Goal: Task Accomplishment & Management: Use online tool/utility

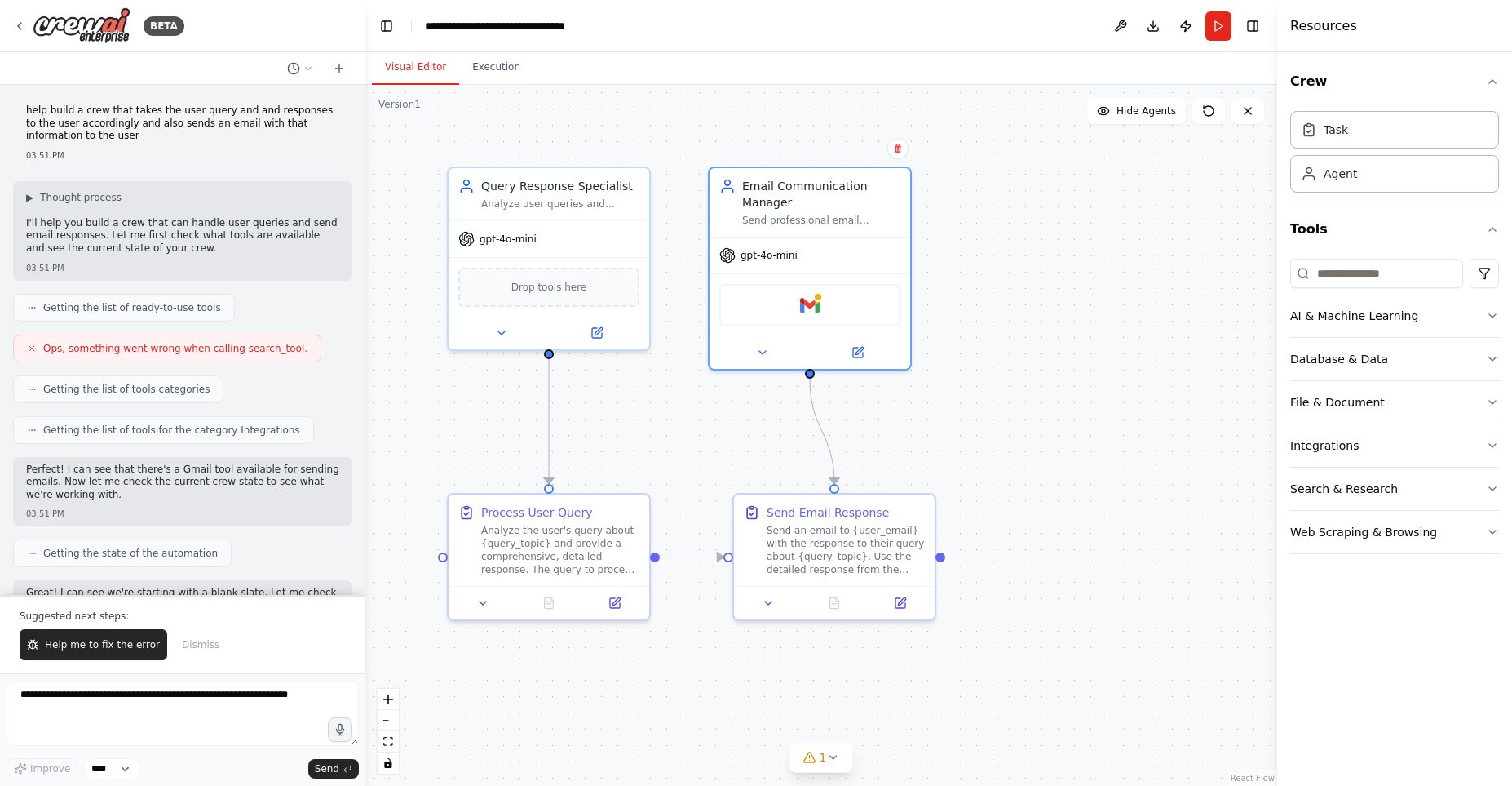
scroll to position [1087, 0]
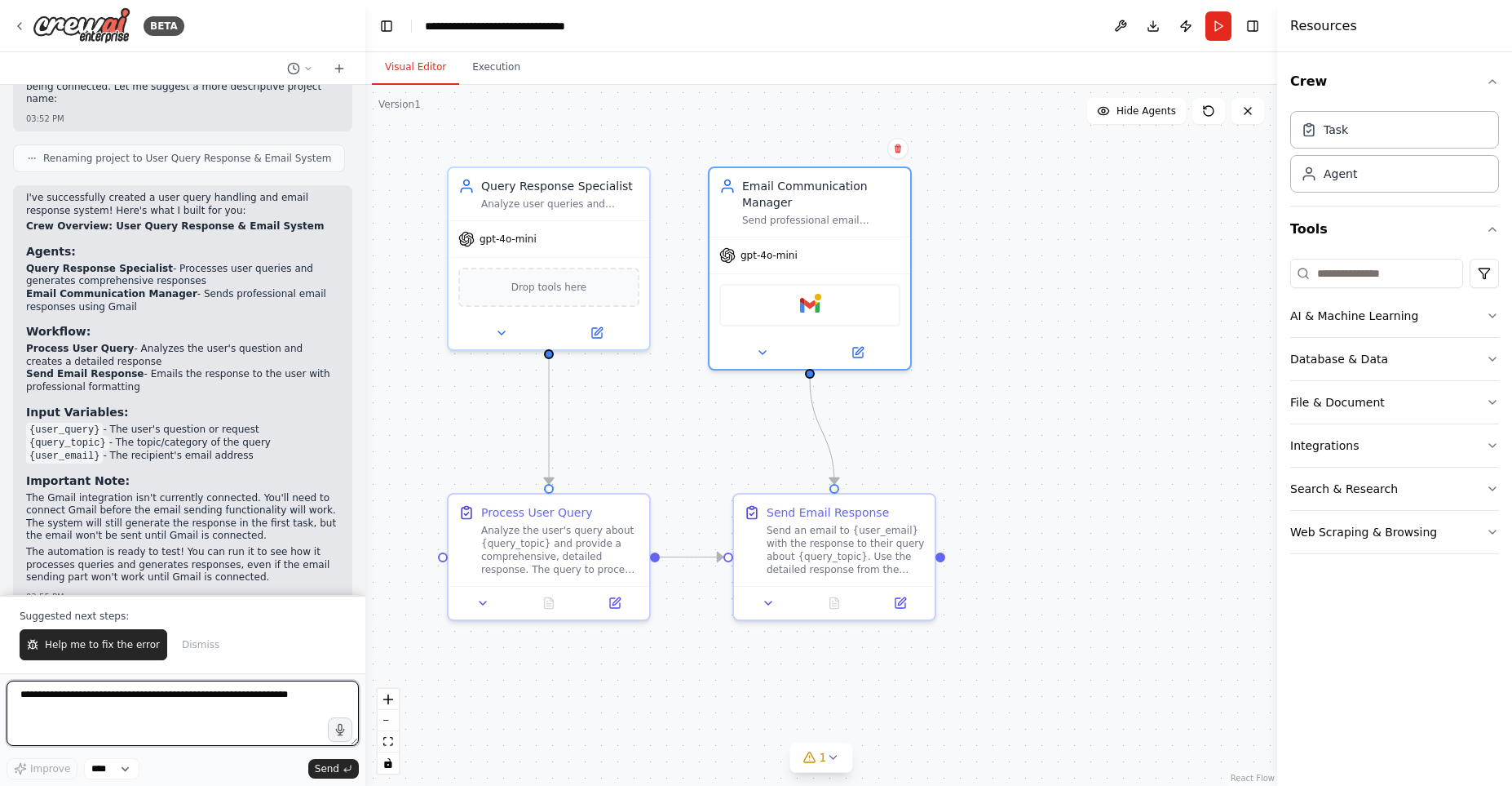
click at [78, 707] on textarea at bounding box center [183, 712] width 353 height 65
type textarea "**********"
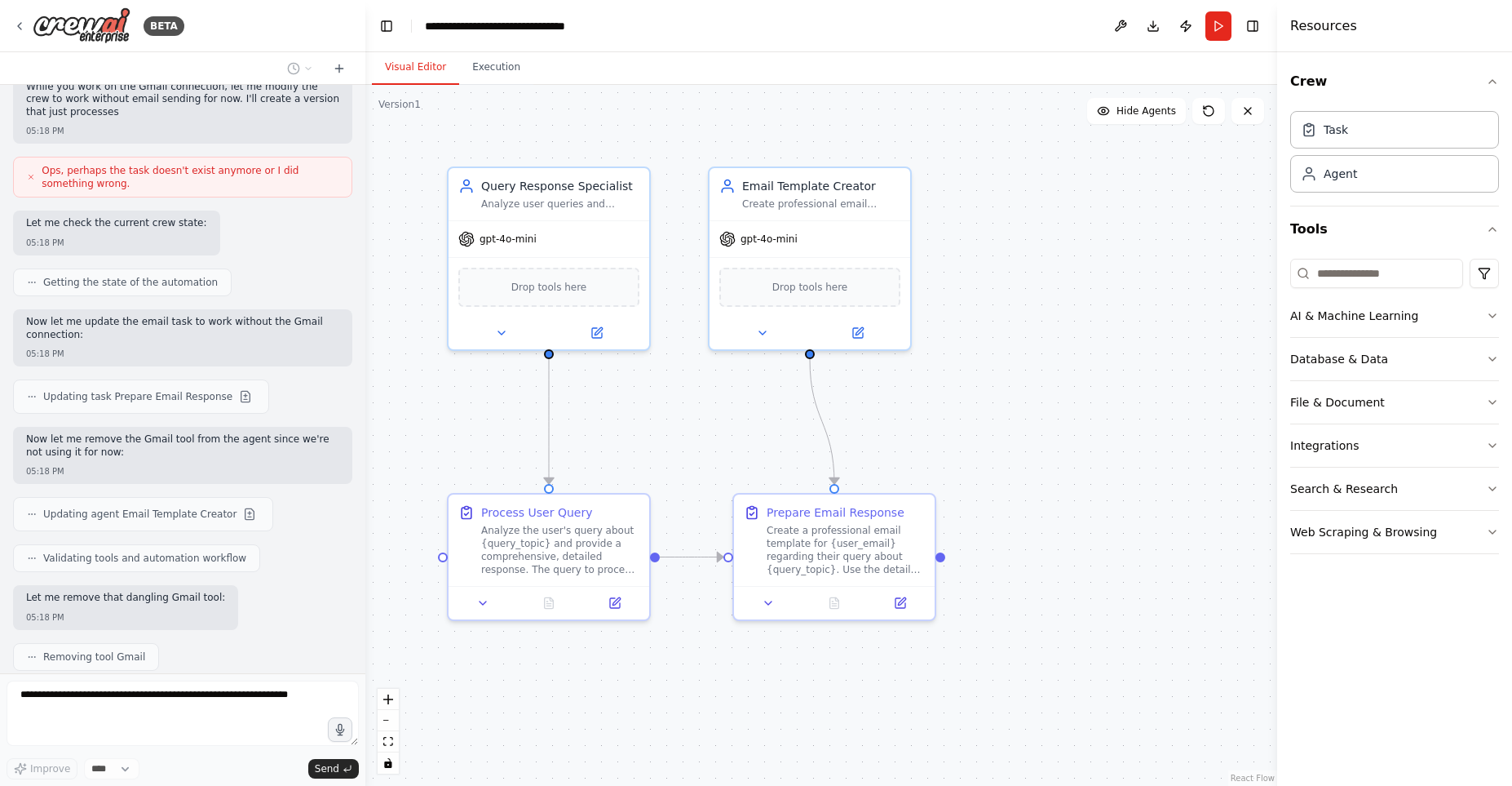
scroll to position [2022, 0]
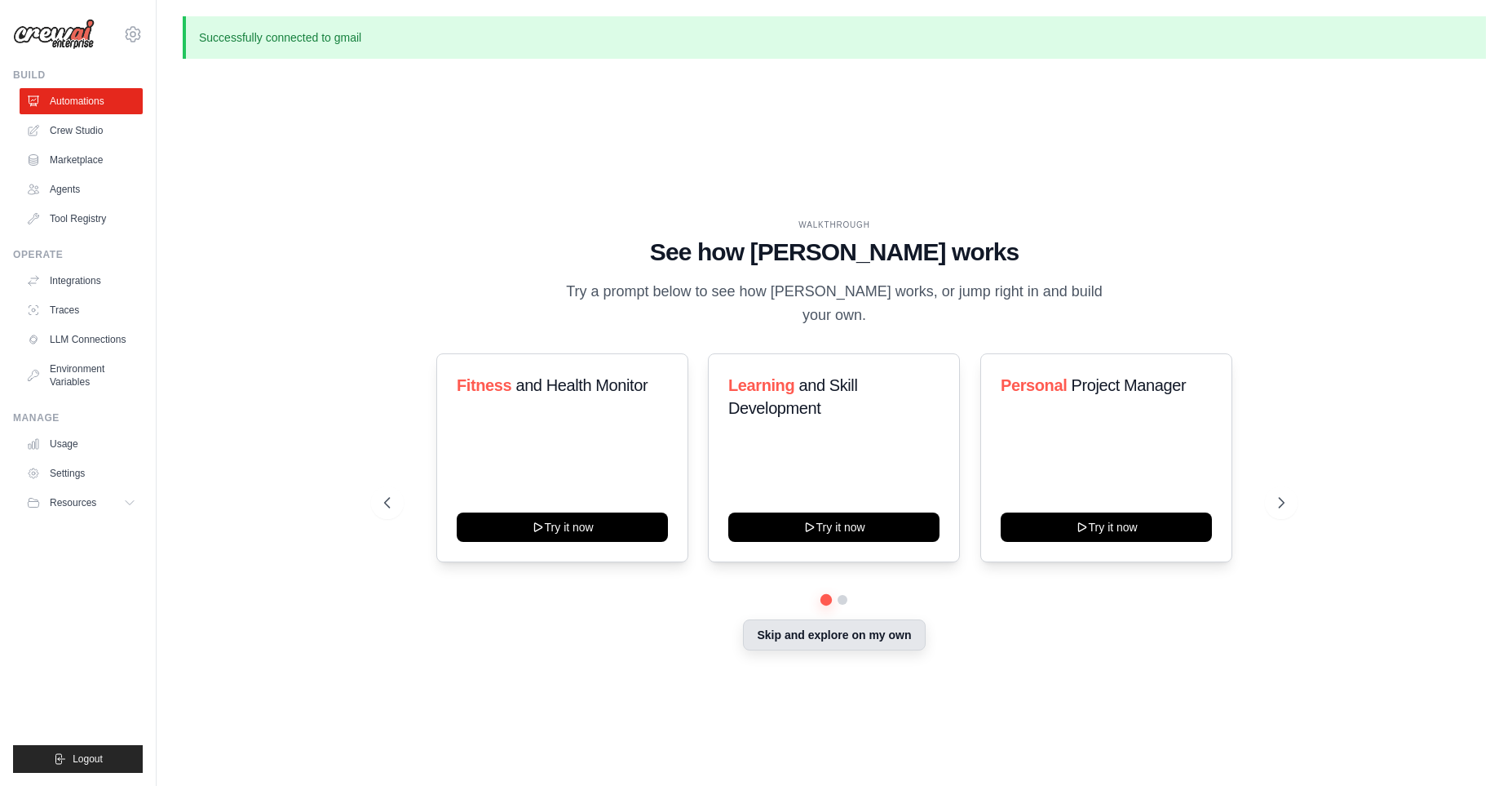
click at [758, 639] on button "Skip and explore on my own" at bounding box center [834, 634] width 182 height 31
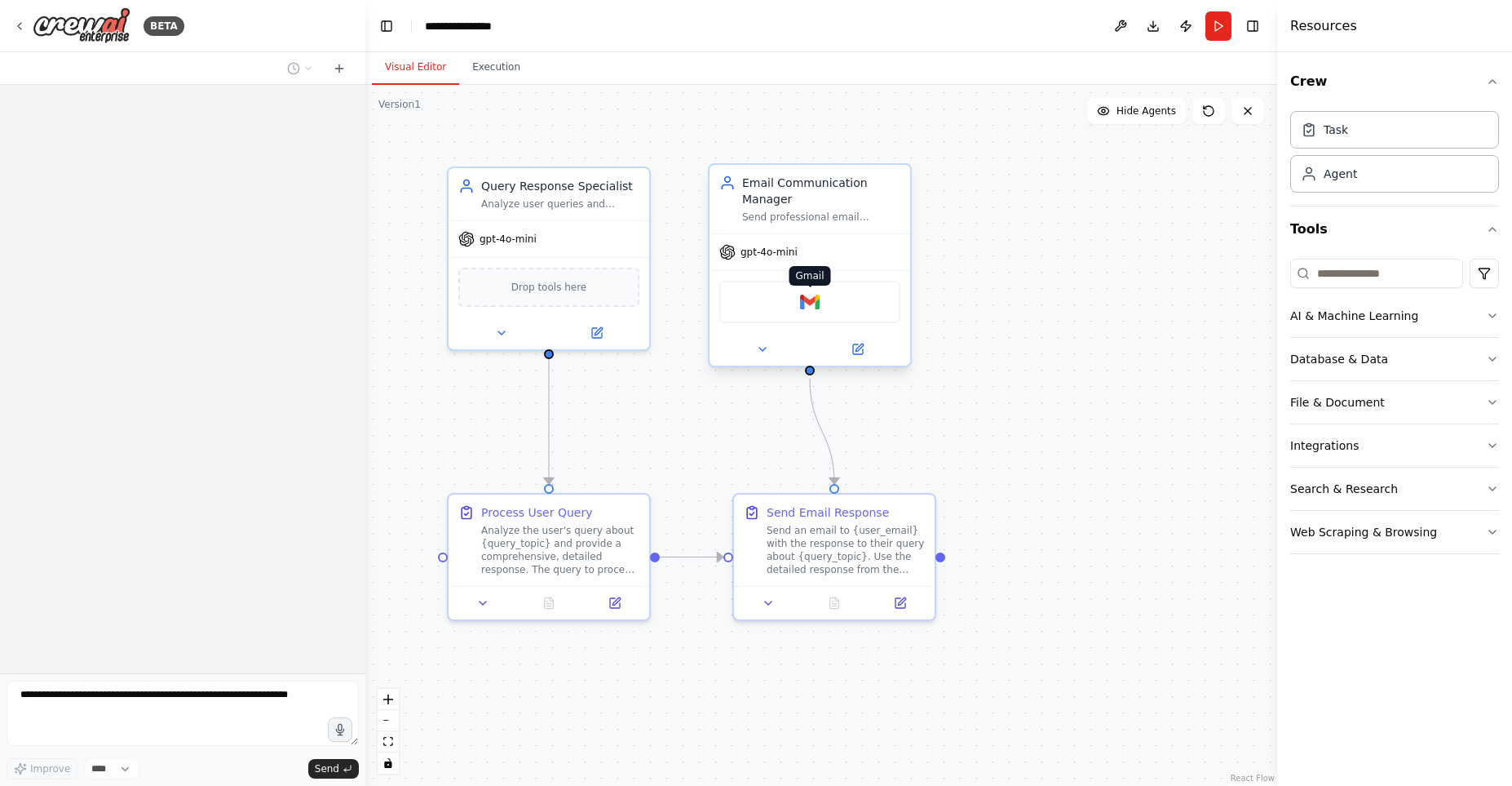
click at [818, 298] on img at bounding box center [809, 302] width 20 height 20
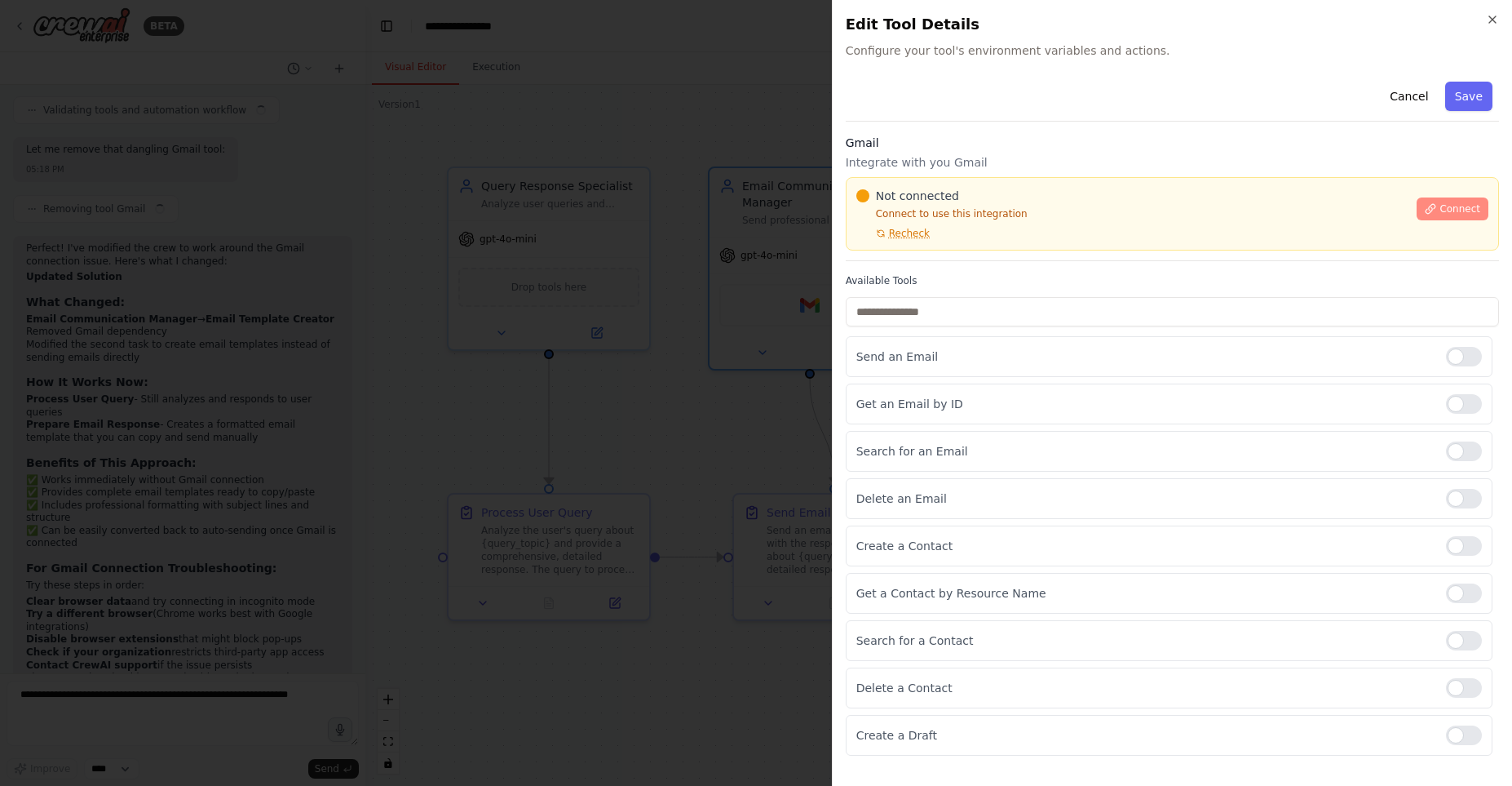
scroll to position [2470, 0]
click at [1470, 205] on span "Connect" at bounding box center [1459, 209] width 41 height 13
click at [922, 253] on div "Gmail Integrate with you Gmail Not connected Connect to use this integration Re…" at bounding box center [1172, 198] width 654 height 126
click at [921, 263] on div "Cancel Save Gmail Integrate with you Gmail Not connected Connect to use this in…" at bounding box center [1172, 415] width 654 height 680
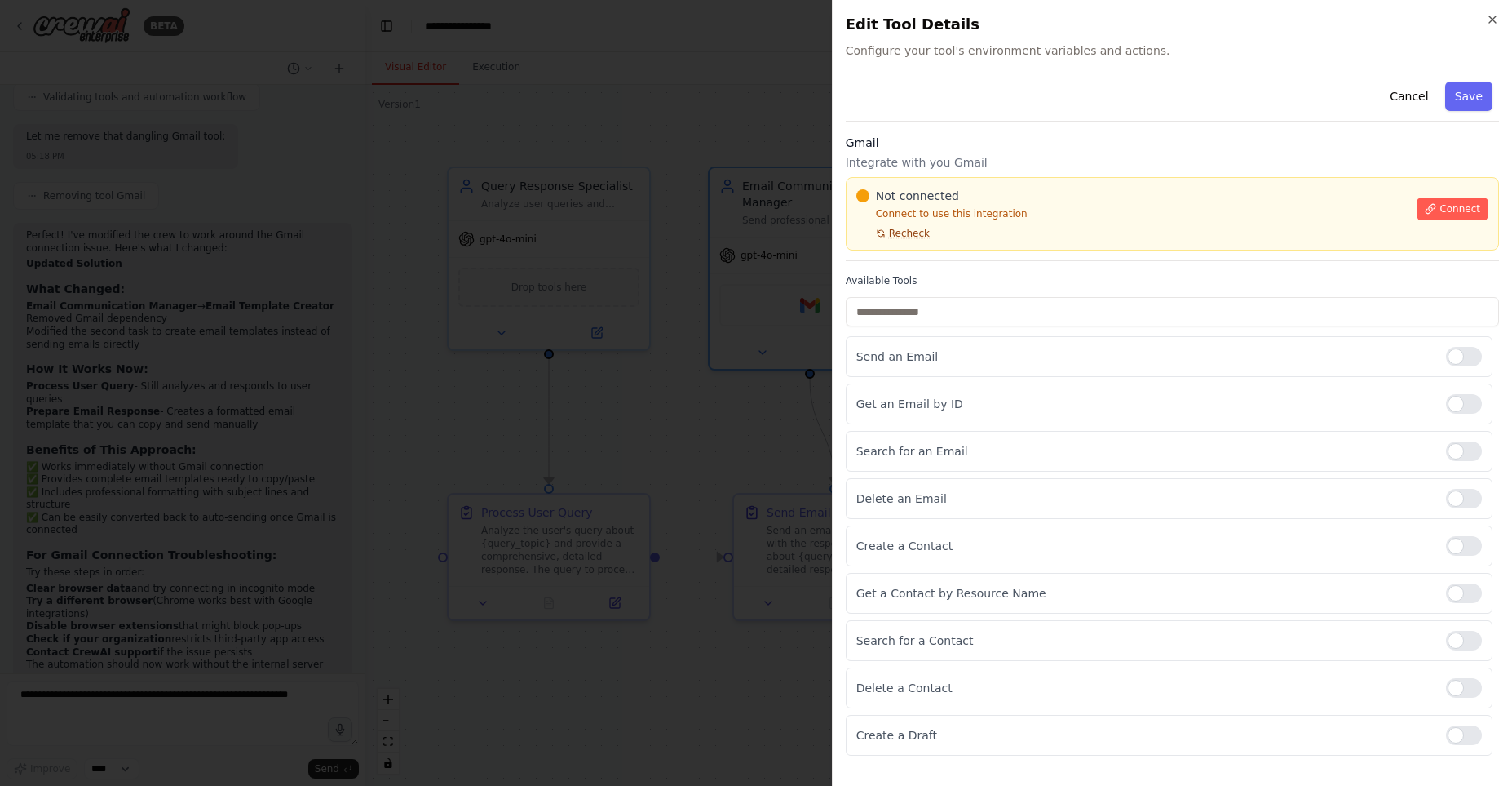
click at [906, 237] on span "Recheck" at bounding box center [908, 233] width 41 height 13
click at [908, 248] on div "Not connected Connect to use this integration Recheck Connect" at bounding box center [1172, 214] width 654 height 74
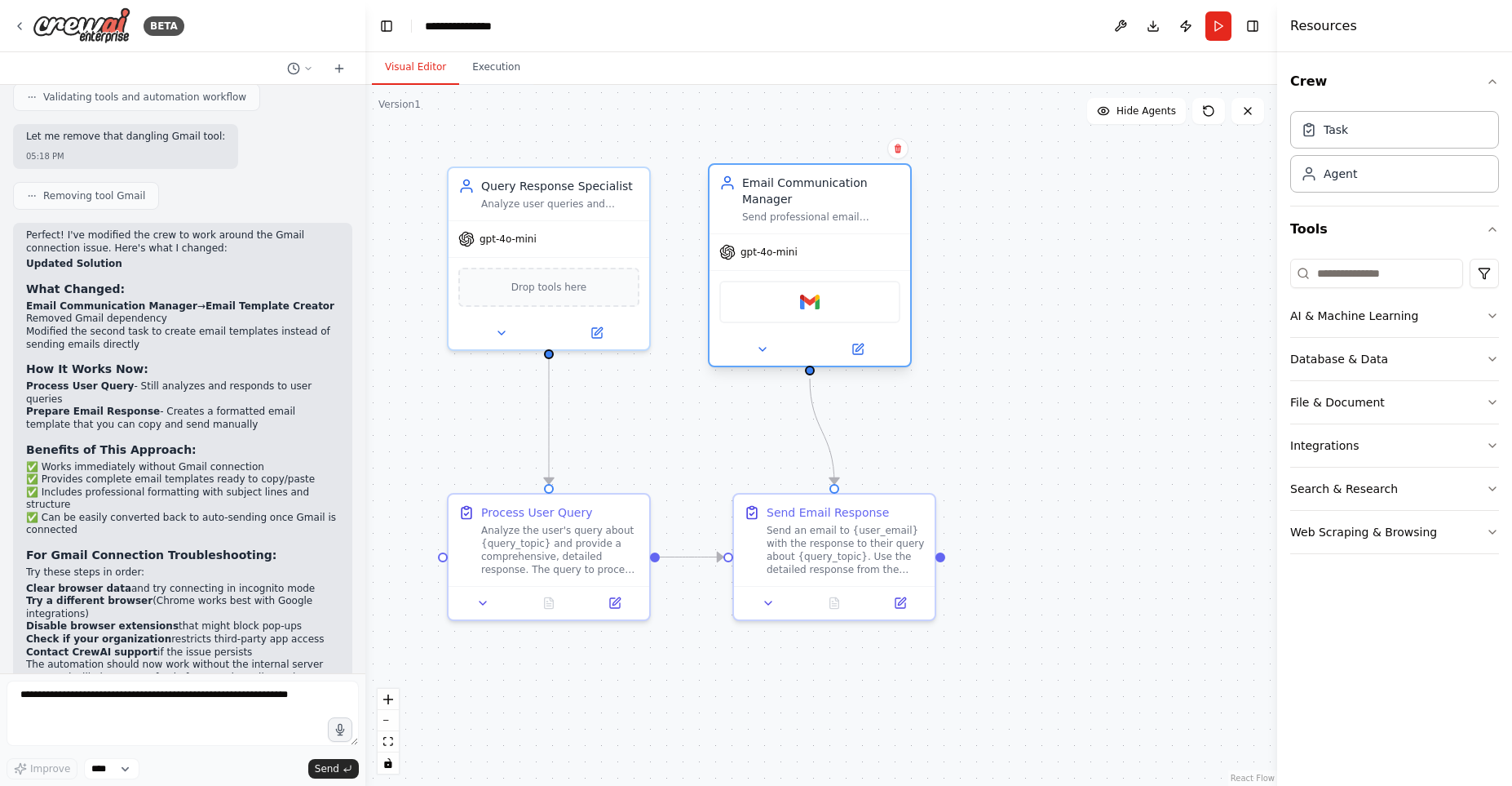
click at [789, 215] on div "Send professional email responses to users containing the query response inform…" at bounding box center [822, 217] width 158 height 13
click at [803, 298] on img at bounding box center [809, 302] width 20 height 20
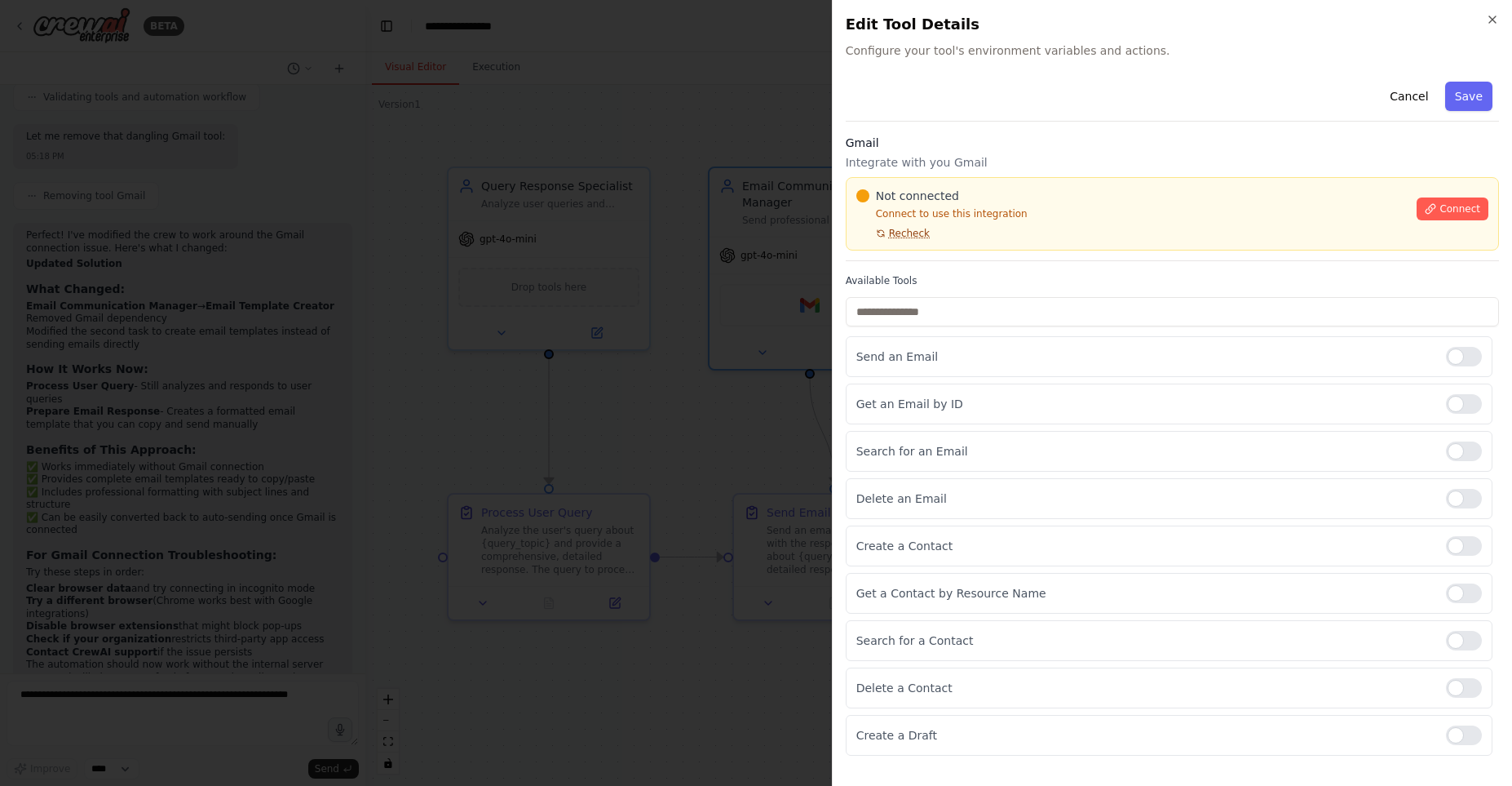
click at [891, 232] on span "Recheck" at bounding box center [908, 233] width 41 height 13
click at [1446, 211] on span "Connect" at bounding box center [1459, 209] width 41 height 13
click at [924, 258] on div "Gmail Integrate with you Gmail Not connected Connect to use this integration Re…" at bounding box center [1172, 198] width 654 height 126
click at [908, 258] on div "Gmail Integrate with you Gmail Not connected Connect to use this integration Re…" at bounding box center [1172, 198] width 654 height 126
click at [930, 260] on div "Gmail Integrate with you Gmail Not connected Connect to use this integration Re…" at bounding box center [1172, 198] width 654 height 126
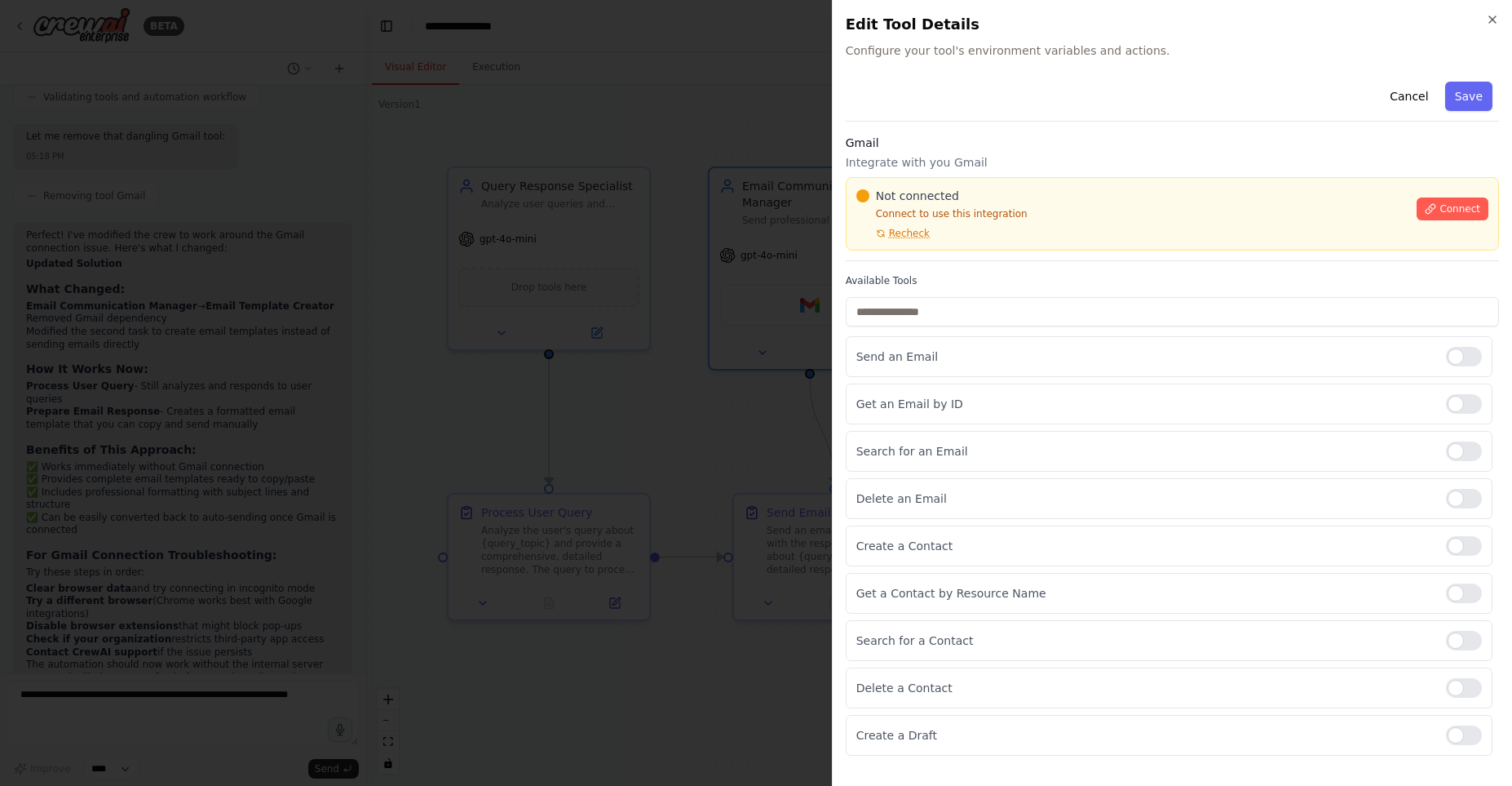
click at [906, 250] on div "Not connected Connect to use this integration Recheck Connect" at bounding box center [1172, 214] width 654 height 74
click at [952, 258] on div "Gmail Integrate with you Gmail Not connected Connect to use this integration Re…" at bounding box center [1172, 198] width 654 height 126
